Goal: Unclear

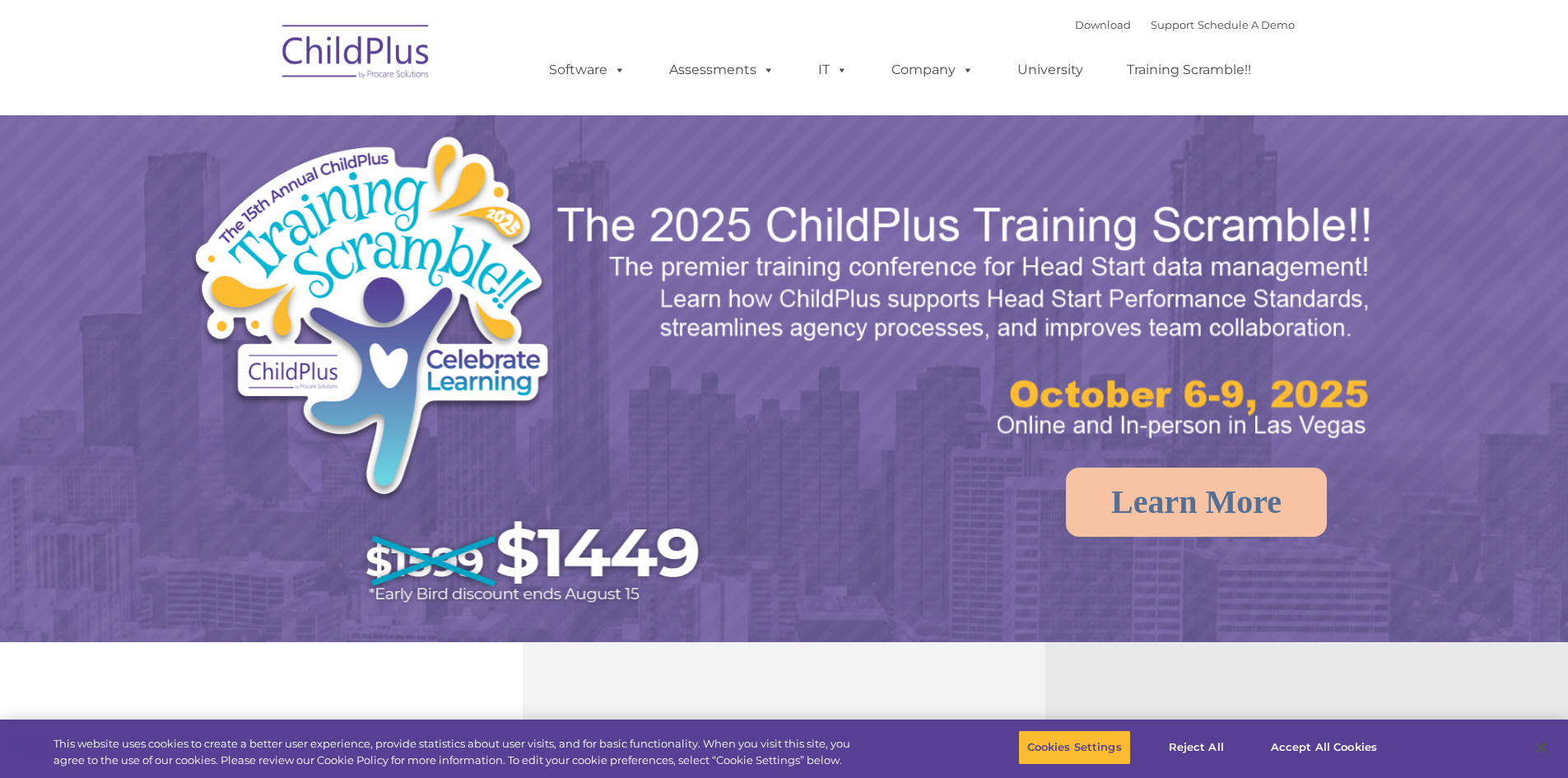
select select "MEDIUM"
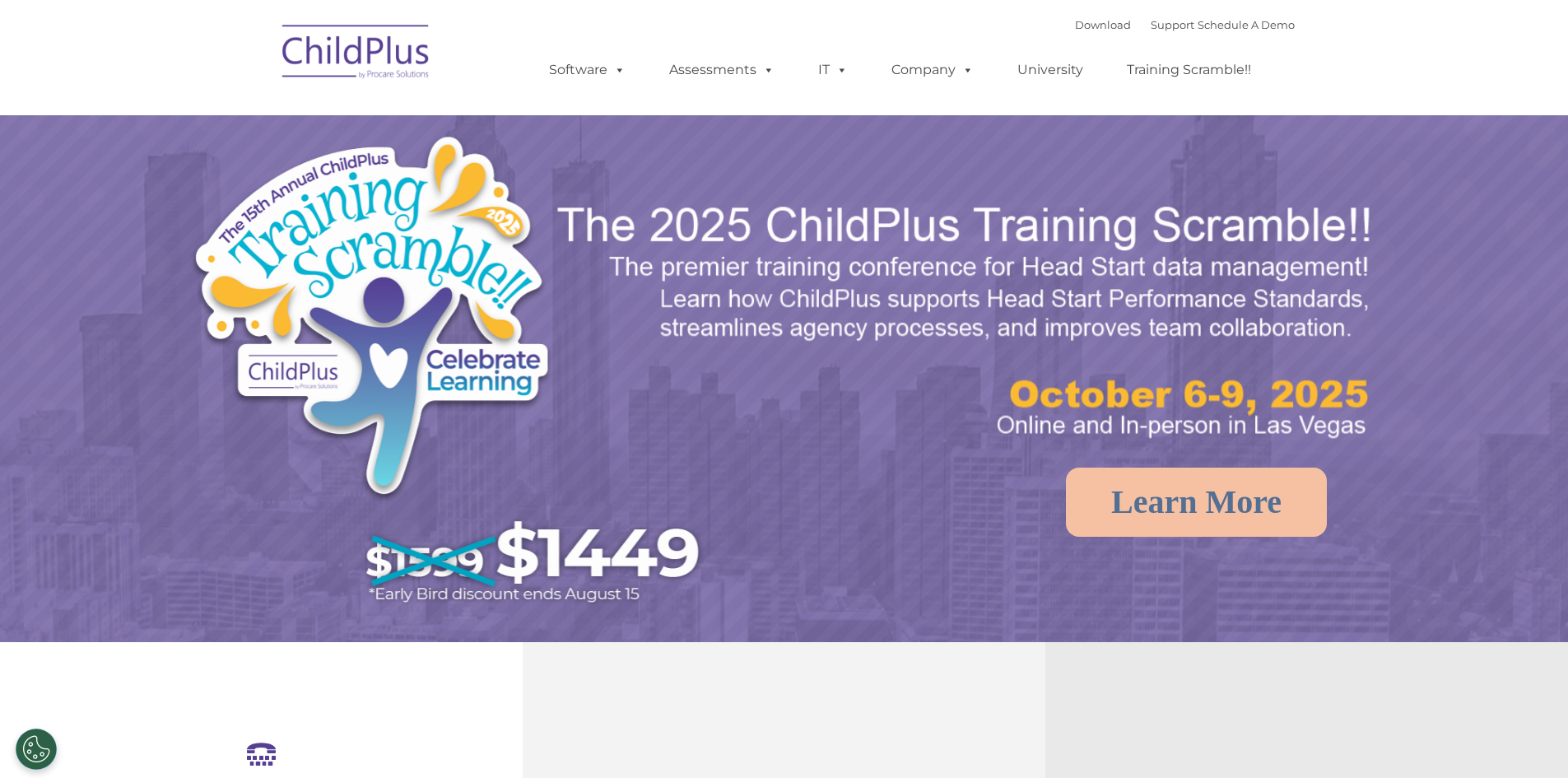
select select "MEDIUM"
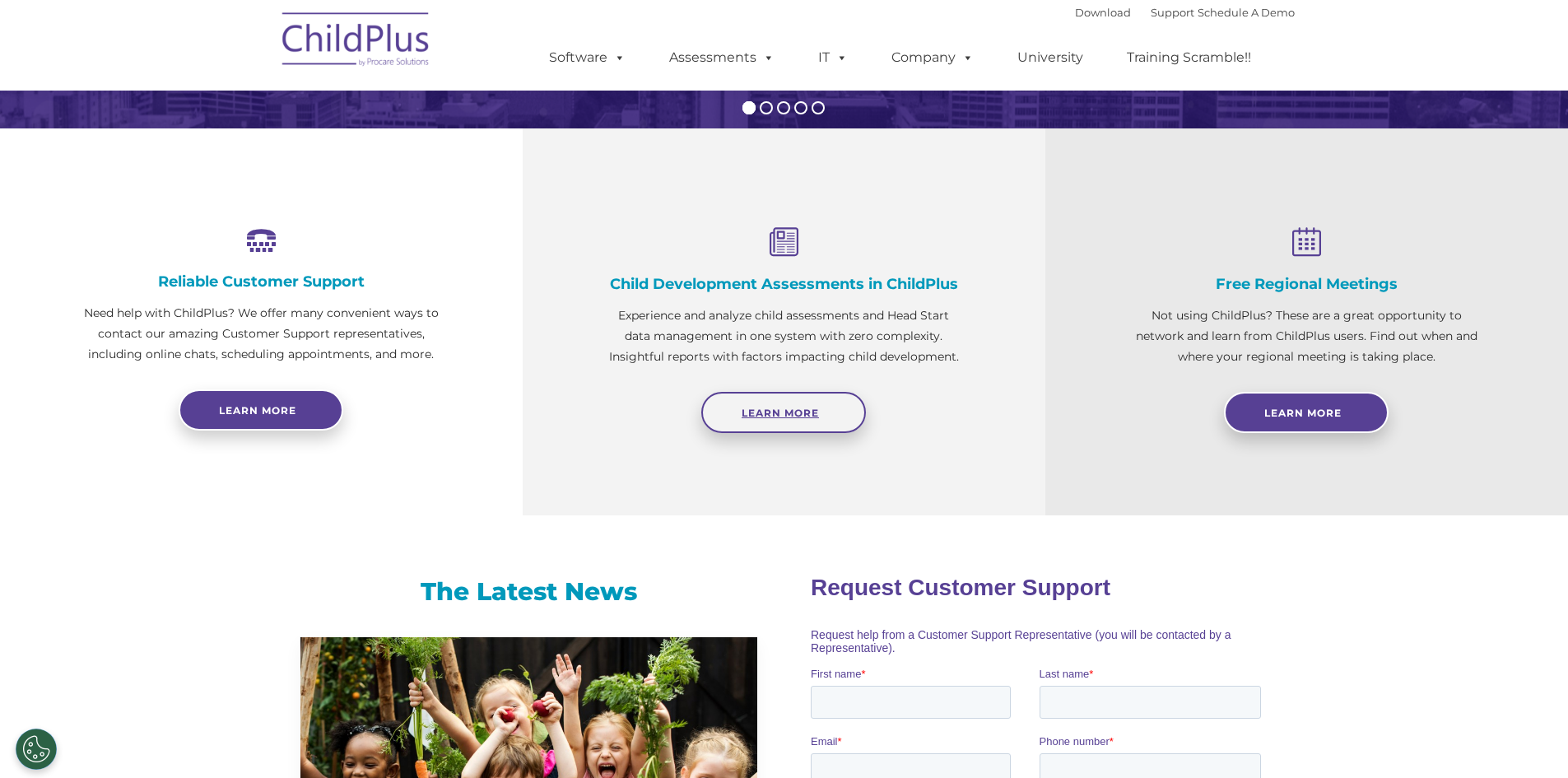
scroll to position [535, 0]
